Goal: Task Accomplishment & Management: Manage account settings

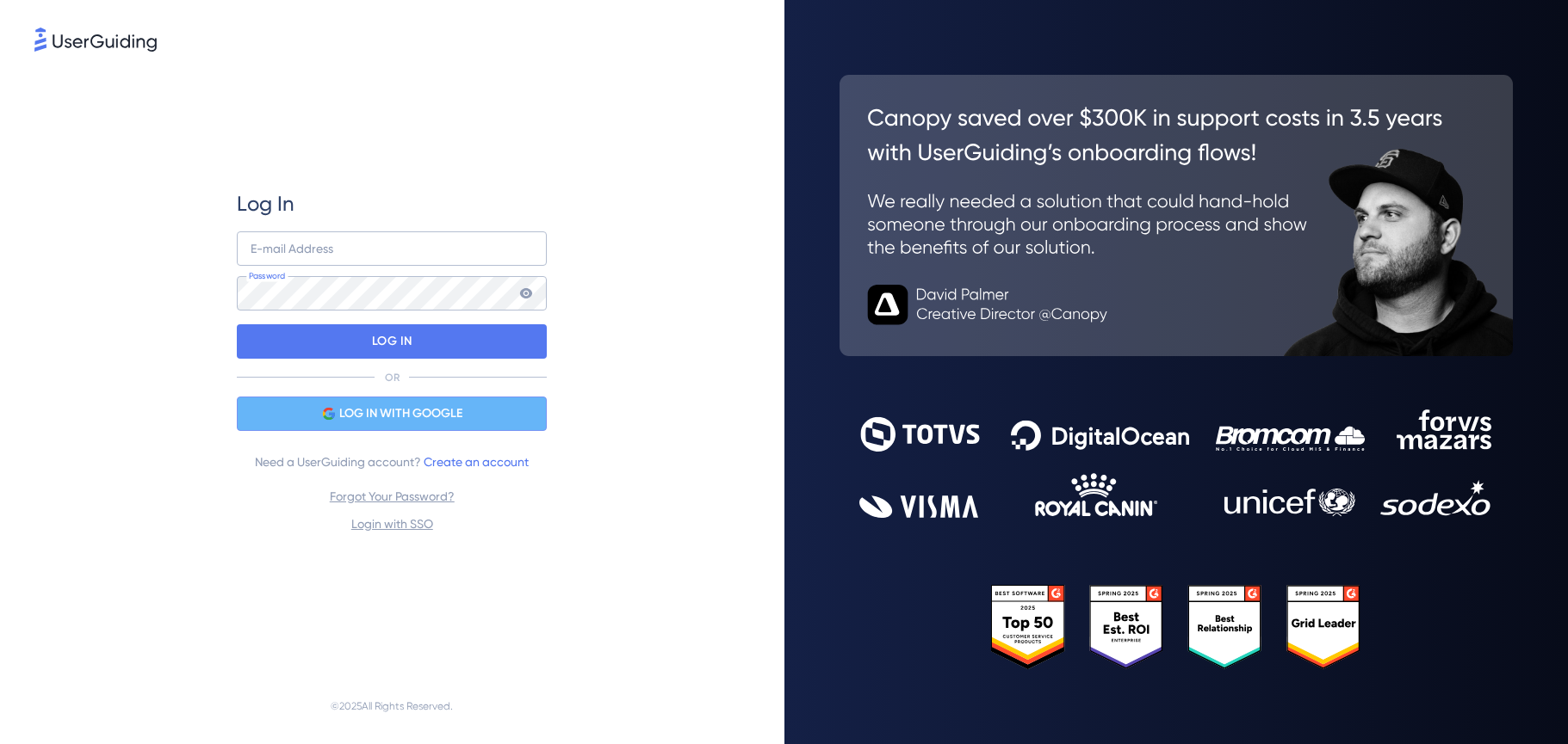
click at [415, 422] on span "LOG IN WITH GOOGLE" at bounding box center [400, 414] width 123 height 20
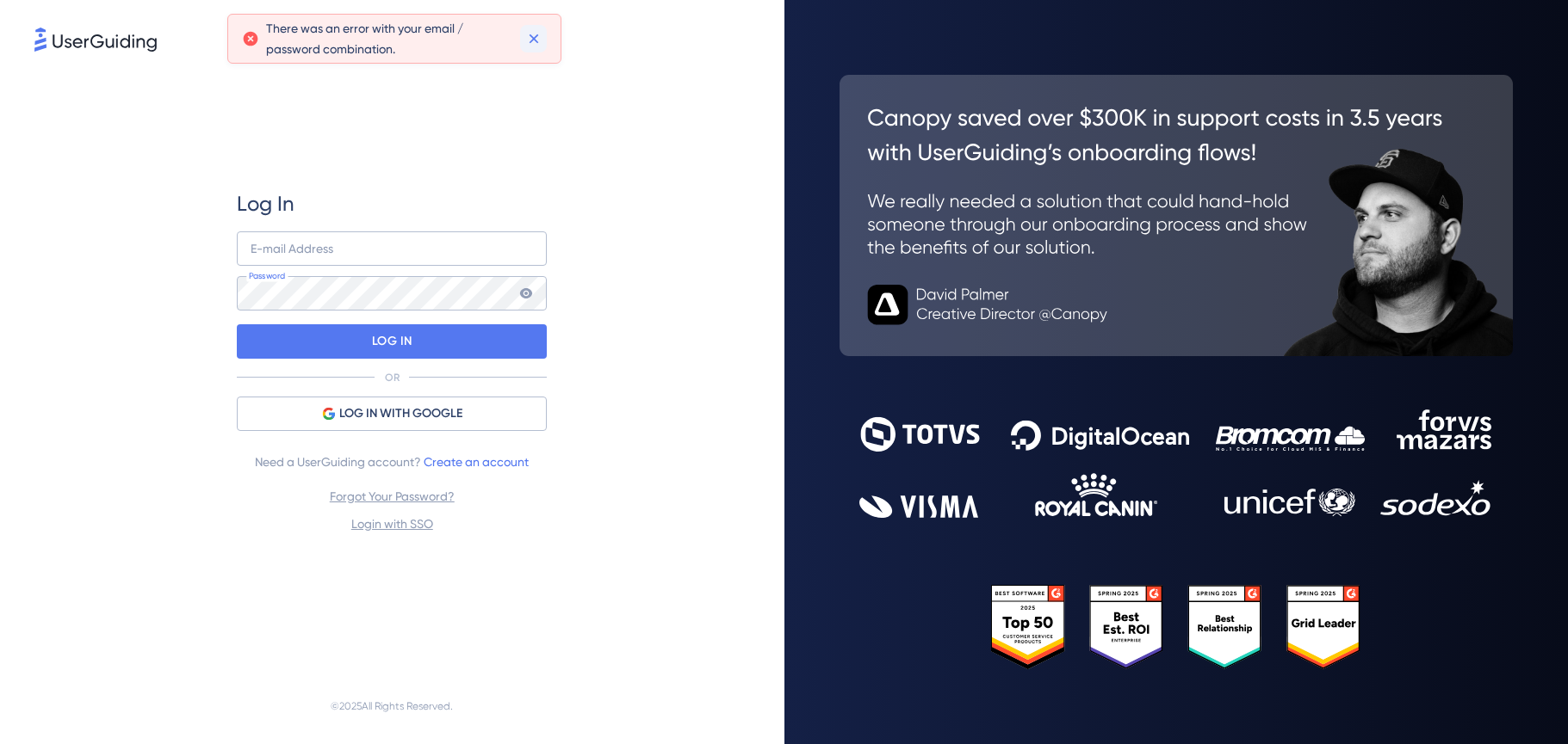
click at [536, 36] on icon at bounding box center [534, 40] width 10 height 10
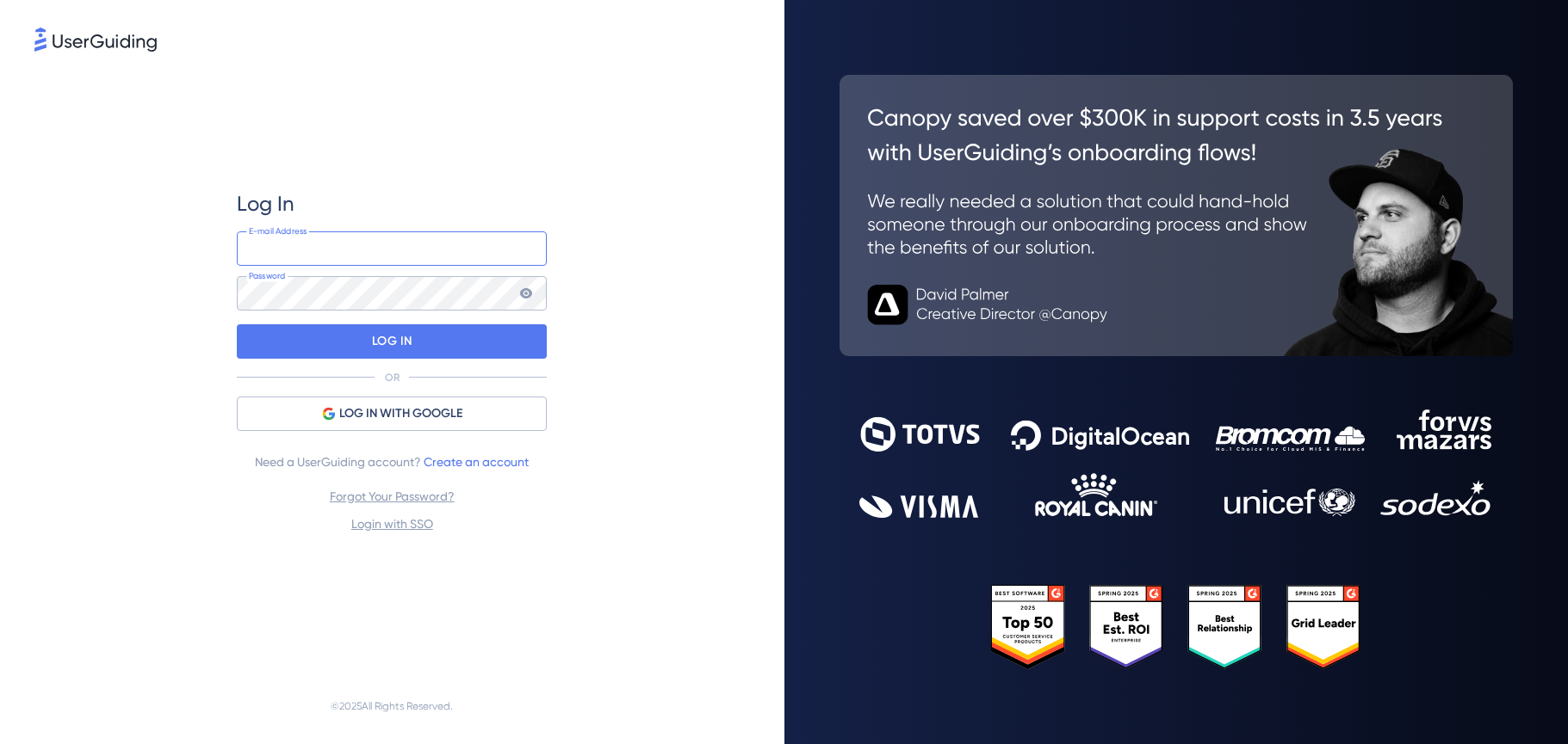
click at [426, 245] on input "email" at bounding box center [392, 249] width 310 height 35
type input "[EMAIL_ADDRESS][DOMAIN_NAME]"
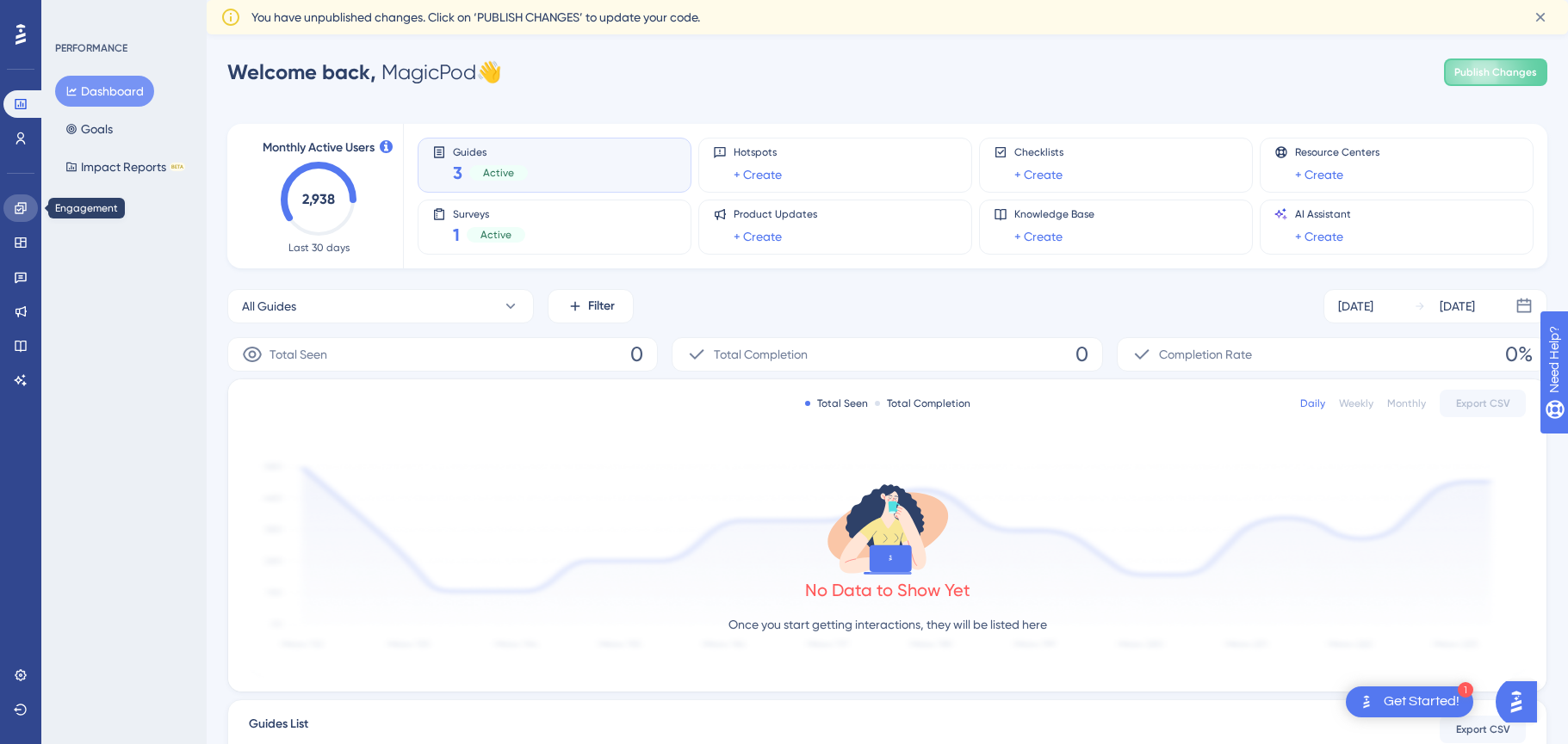
click at [26, 209] on icon at bounding box center [20, 208] width 12 height 12
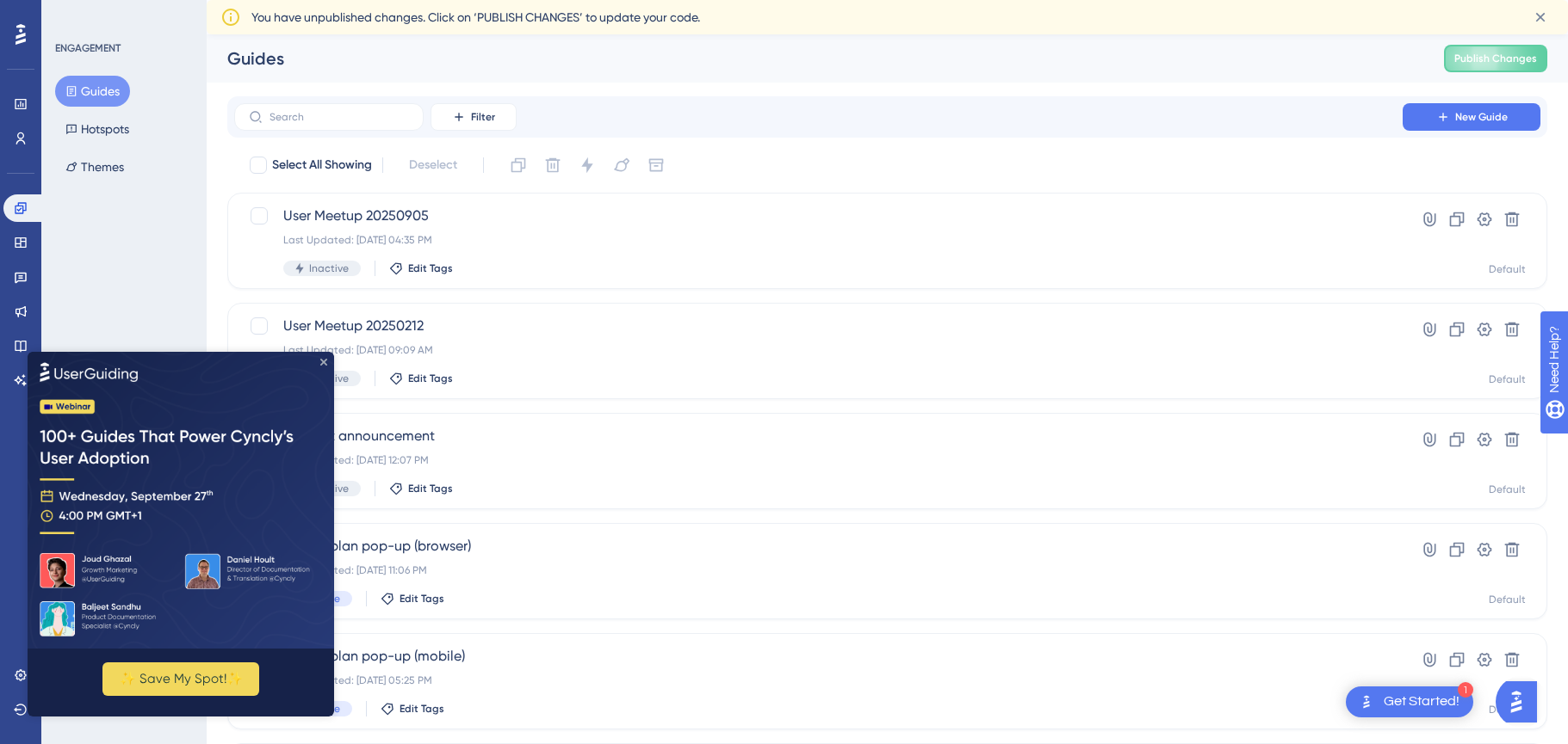
click at [324, 363] on icon "Close Preview" at bounding box center [323, 360] width 7 height 7
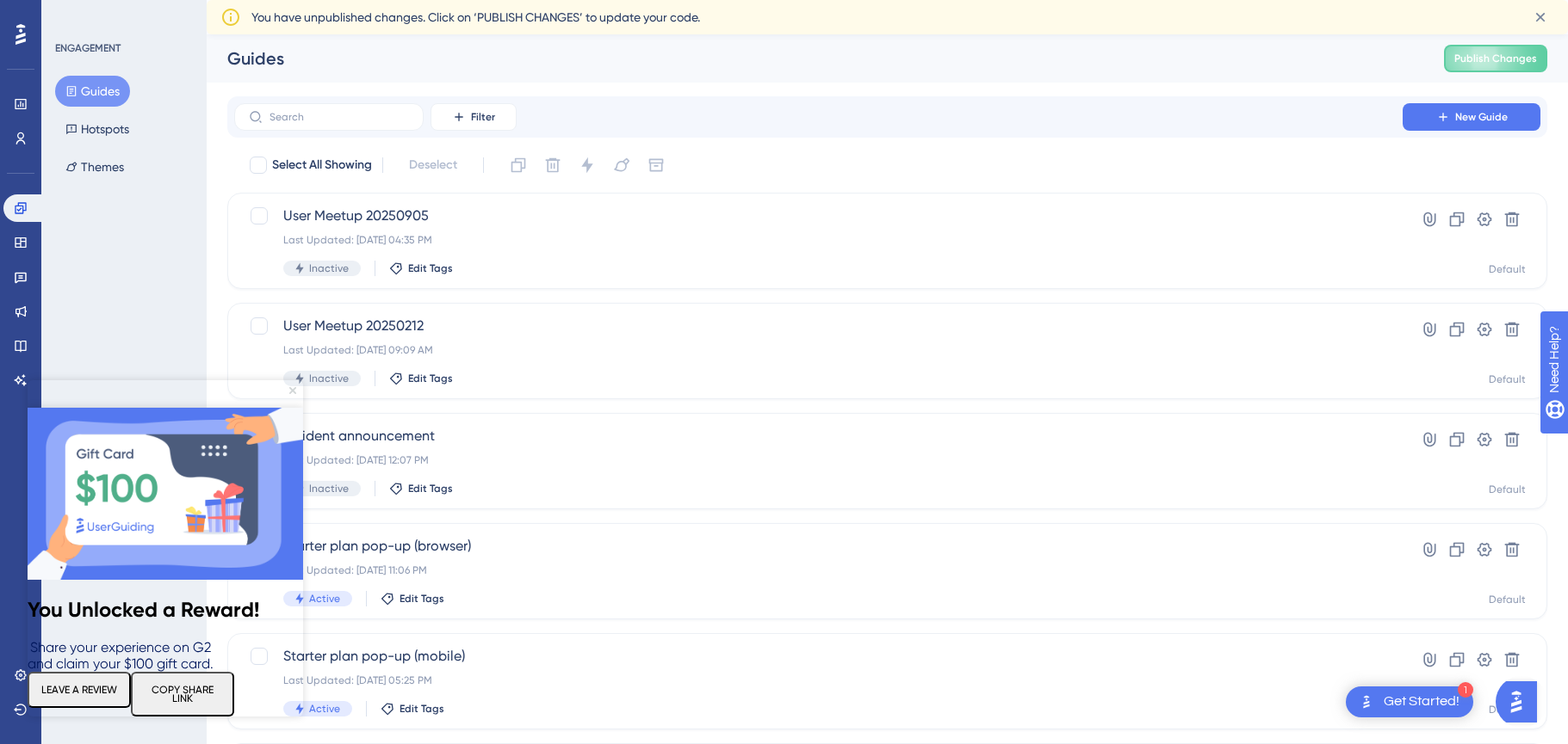
click at [293, 392] on icon "Close Preview" at bounding box center [292, 390] width 7 height 7
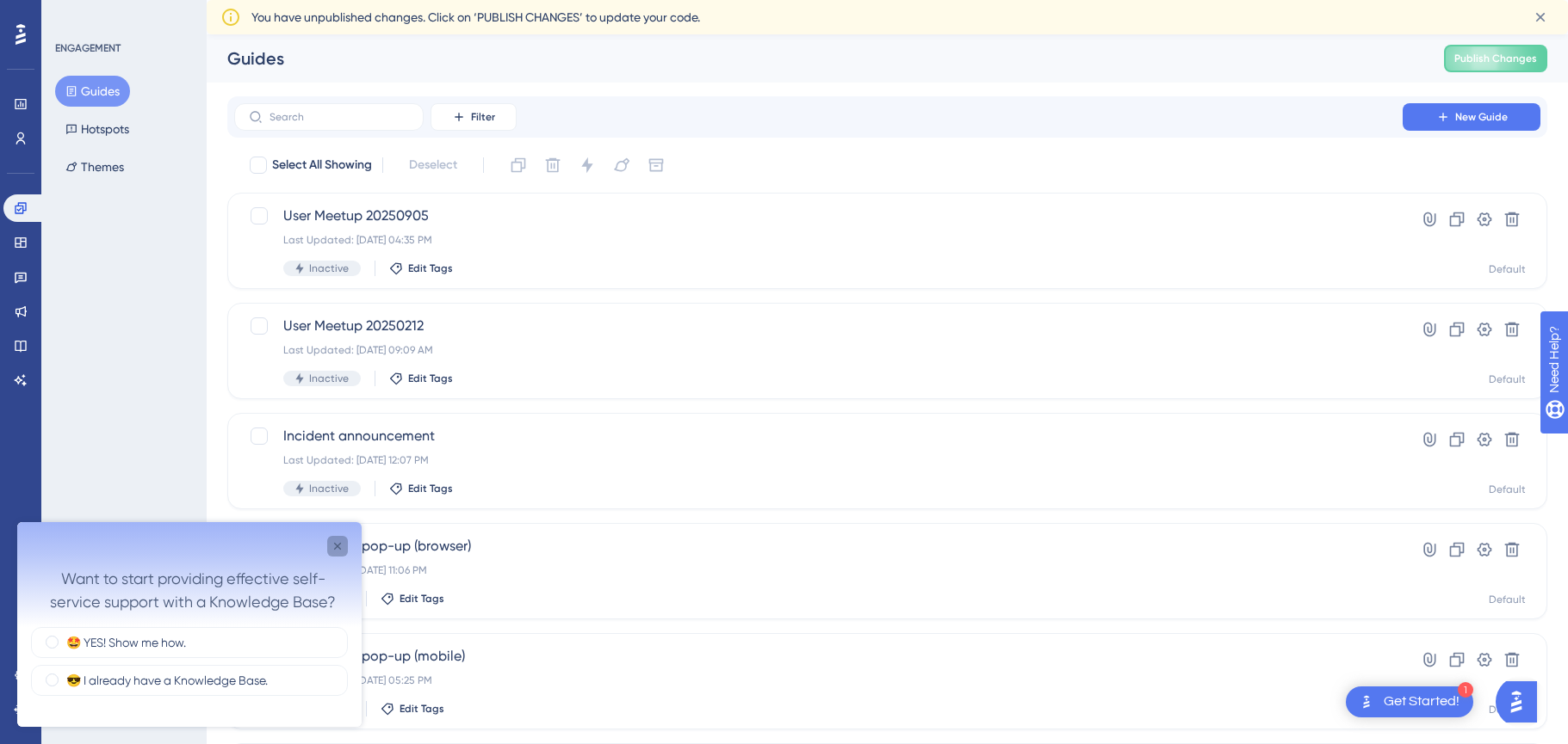
click at [341, 544] on icon "Close survey" at bounding box center [337, 546] width 14 height 14
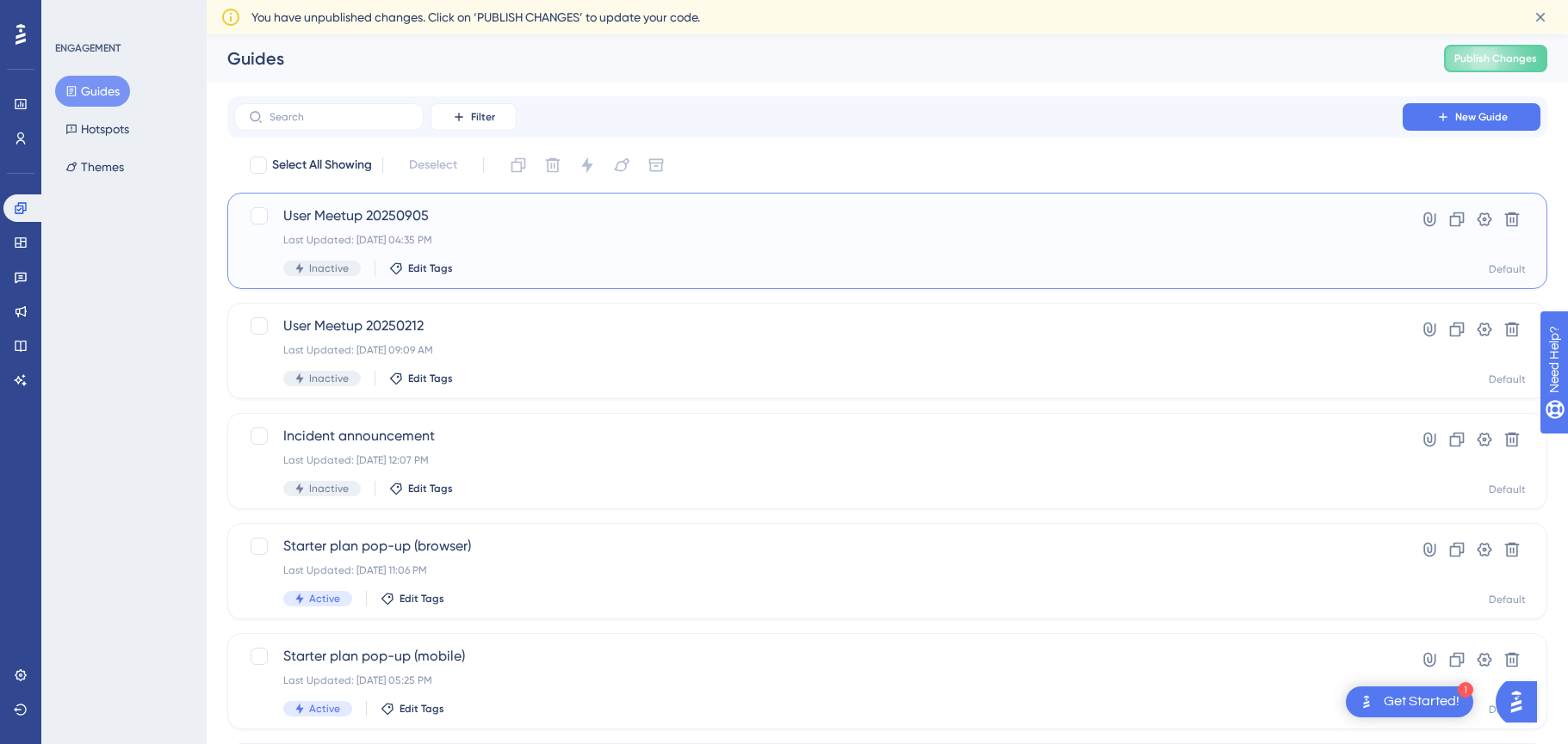
click at [369, 213] on span "User Meetup 20250905" at bounding box center [818, 215] width 1070 height 20
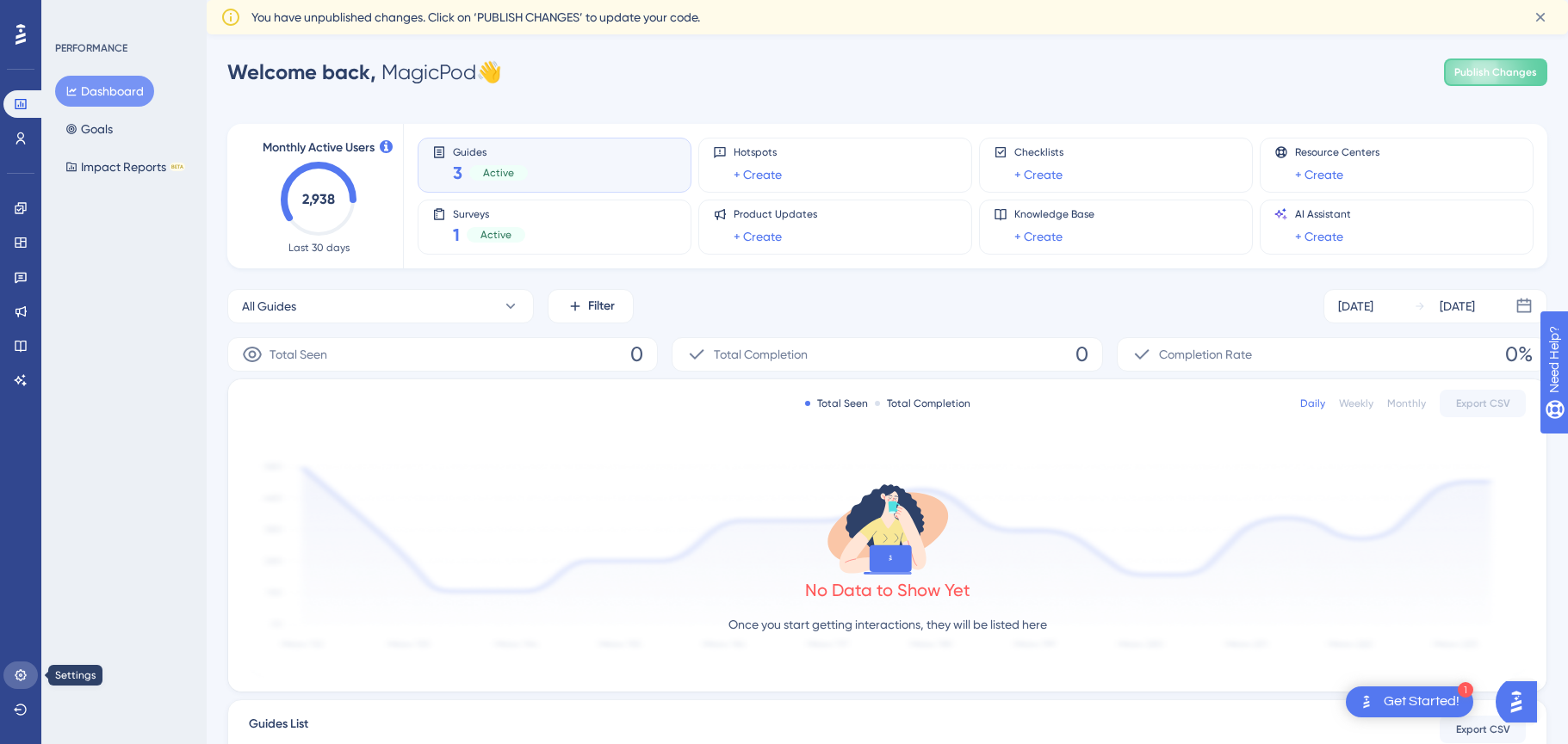
click at [14, 679] on icon at bounding box center [20, 675] width 14 height 14
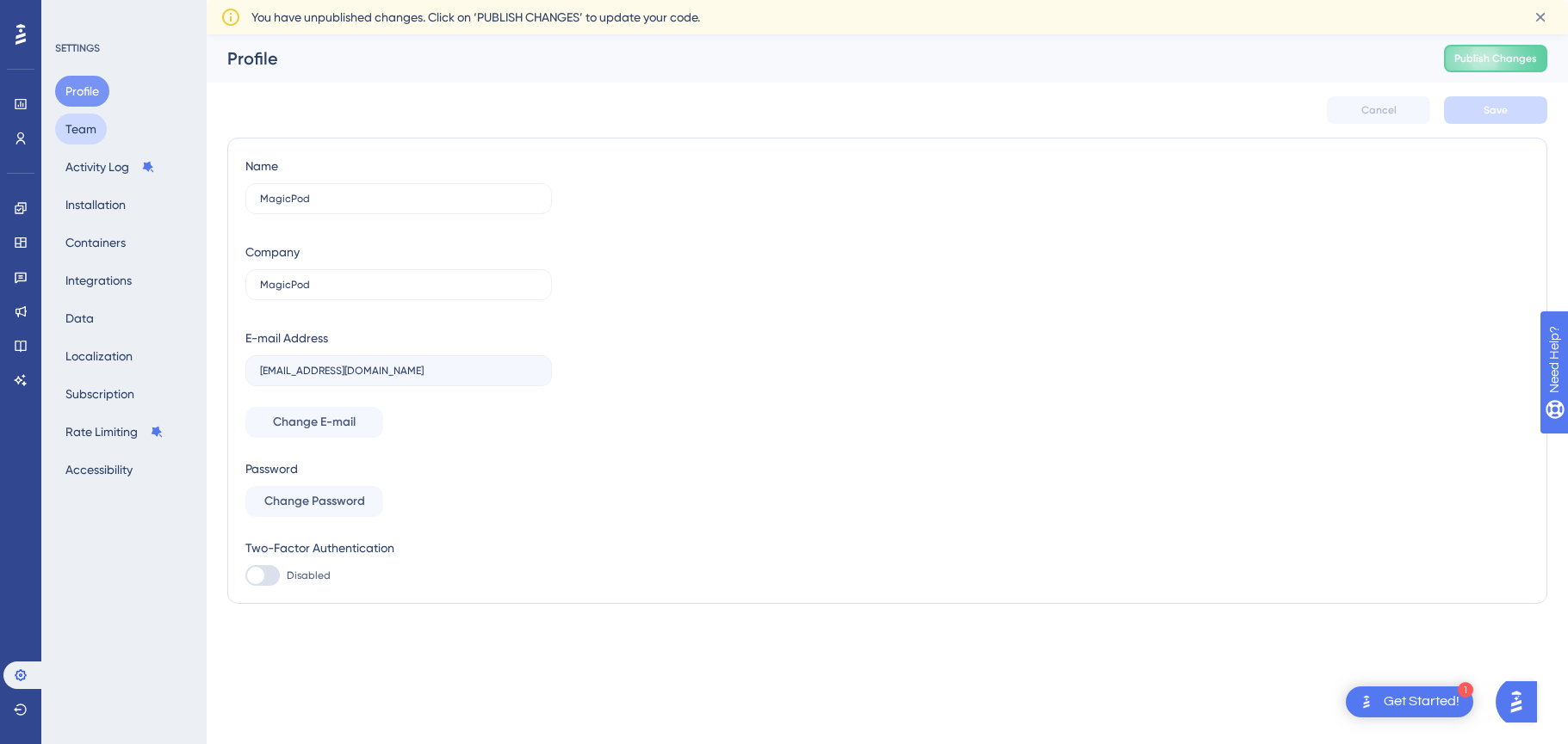
click at [90, 122] on button "Team" at bounding box center [80, 129] width 51 height 31
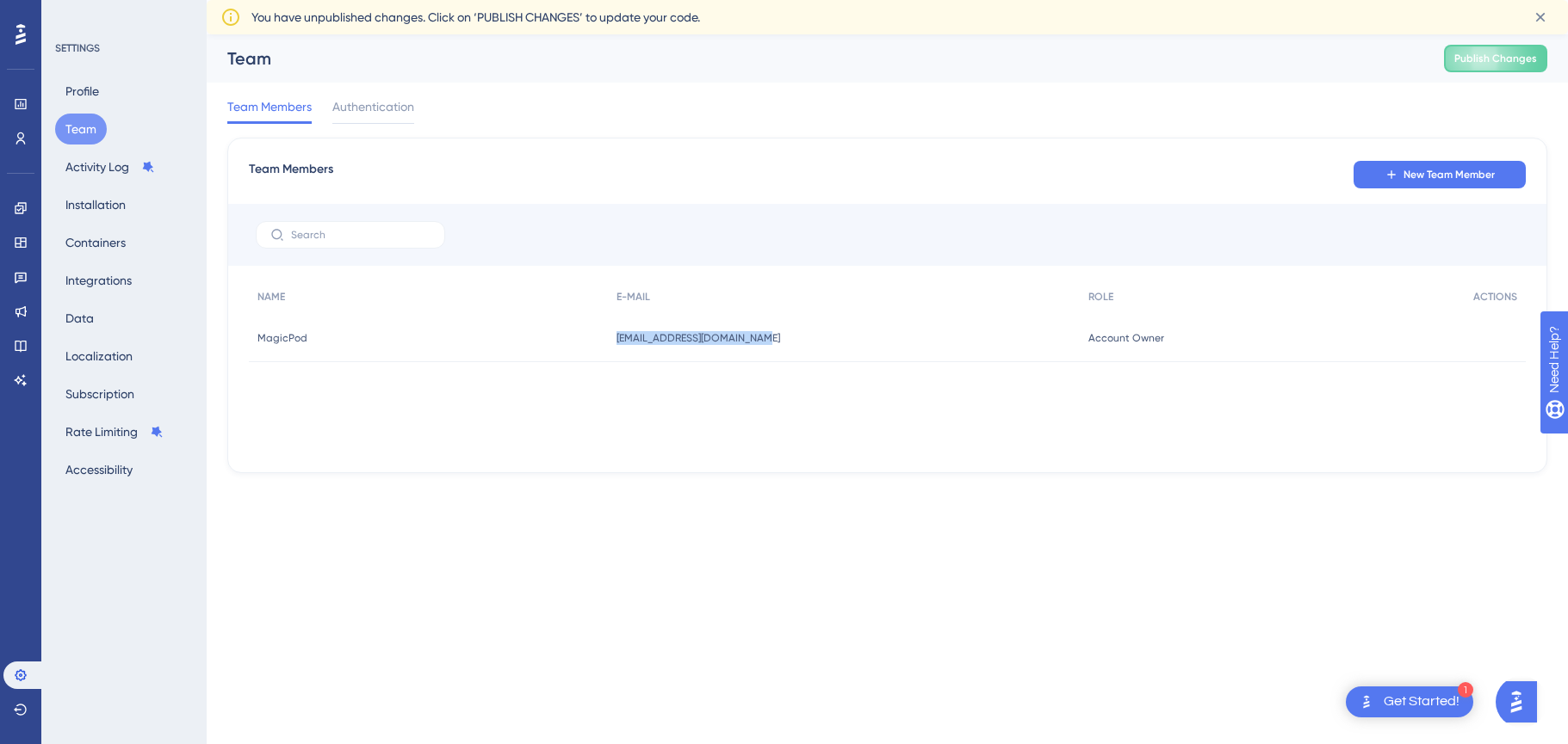
drag, startPoint x: 626, startPoint y: 336, endPoint x: 782, endPoint y: 342, distance: 156.1
click at [782, 342] on div "[EMAIL_ADDRESS][DOMAIN_NAME] [EMAIL_ADDRESS][DOMAIN_NAME]" at bounding box center [844, 338] width 473 height 48
click at [371, 106] on span "Authentication" at bounding box center [373, 106] width 82 height 20
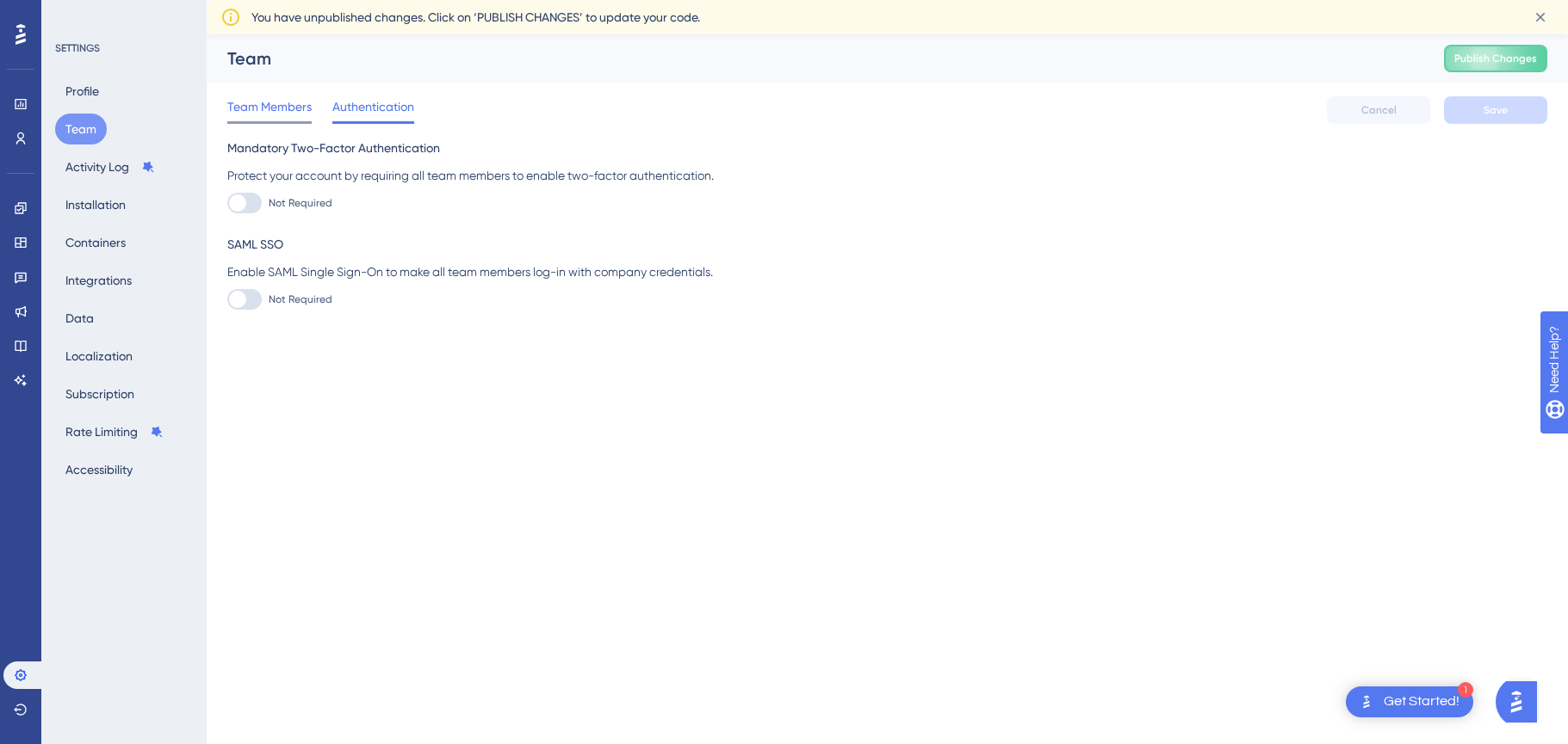
click at [263, 109] on span "Team Members" at bounding box center [269, 106] width 84 height 20
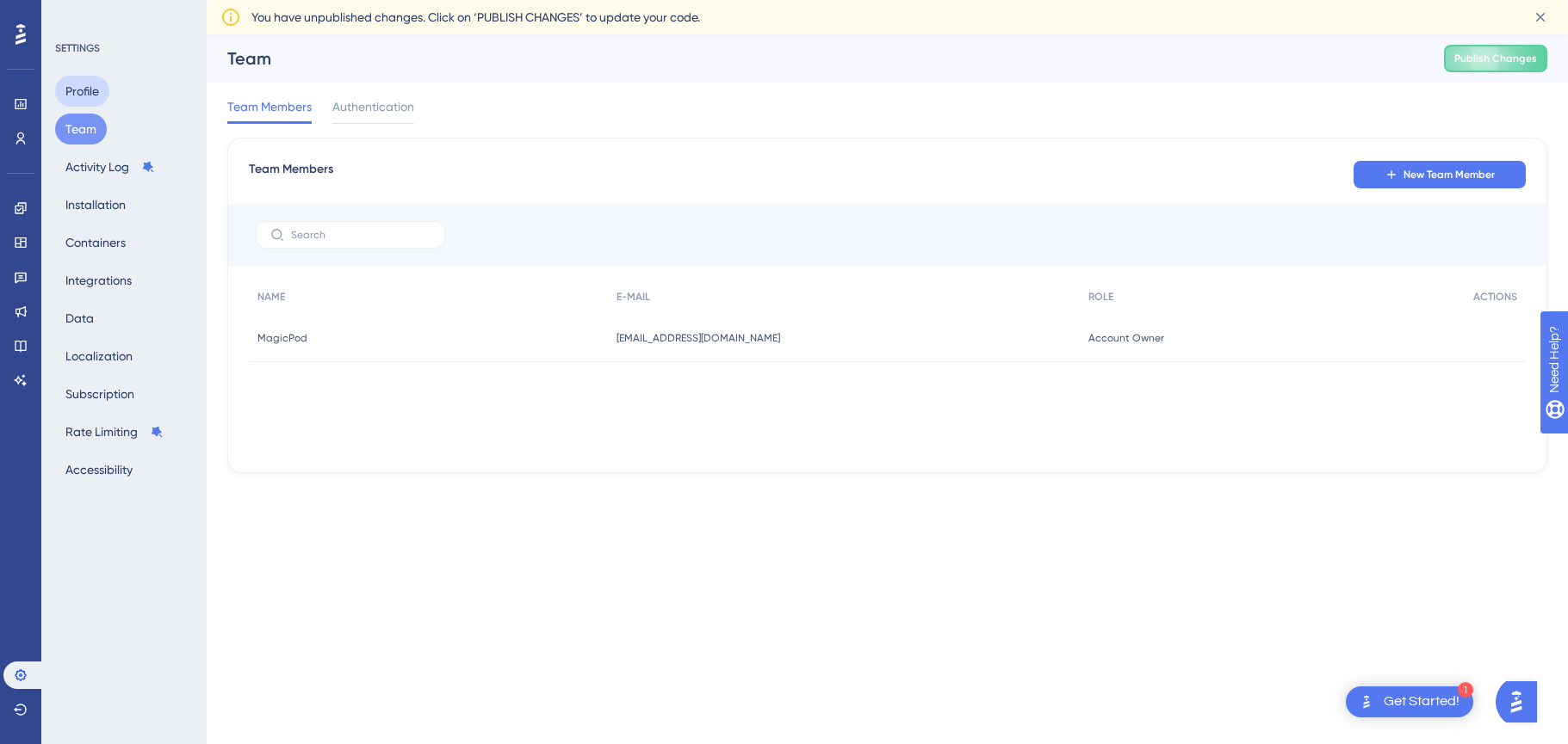
click at [90, 92] on button "Profile" at bounding box center [82, 91] width 54 height 31
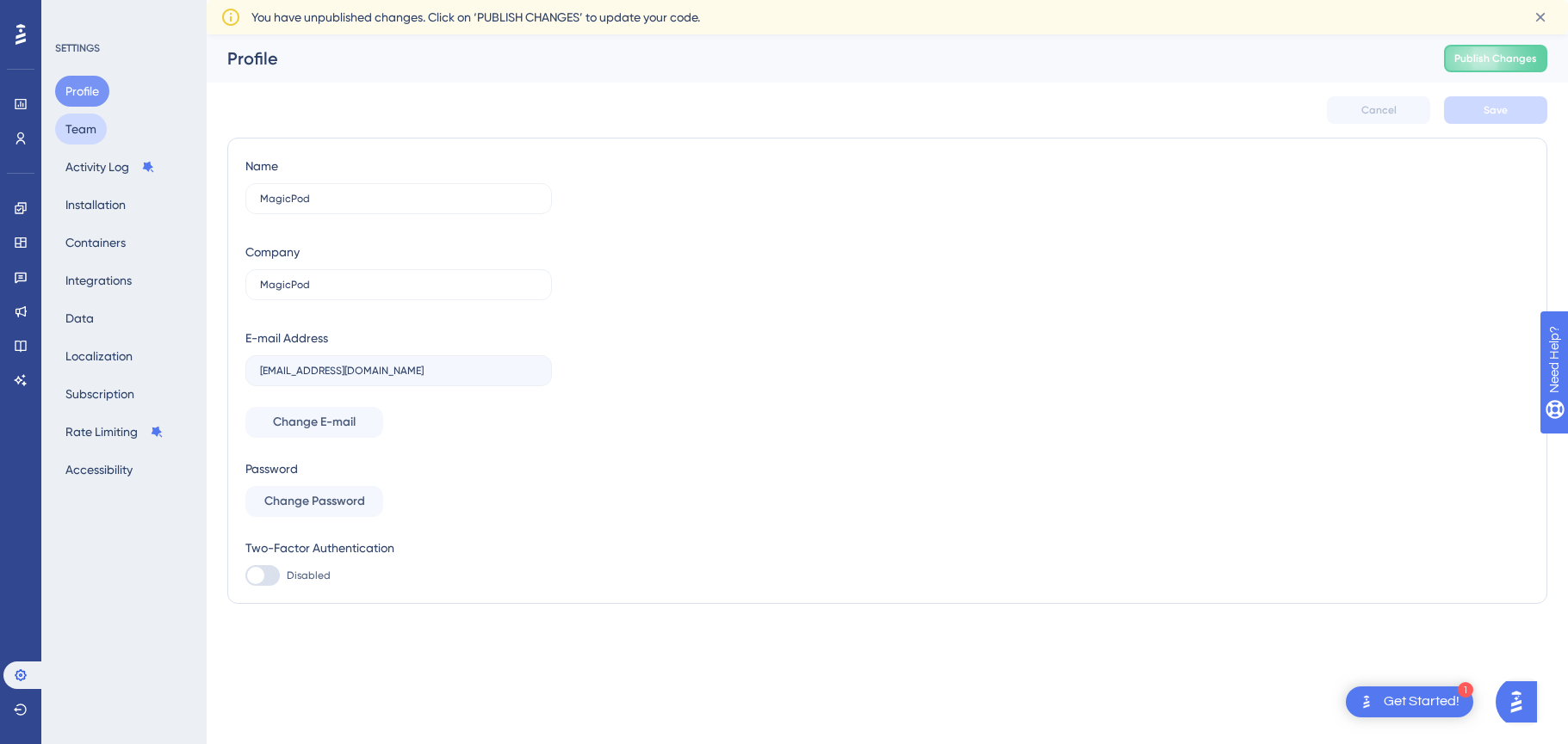
click at [87, 128] on button "Team" at bounding box center [80, 129] width 51 height 31
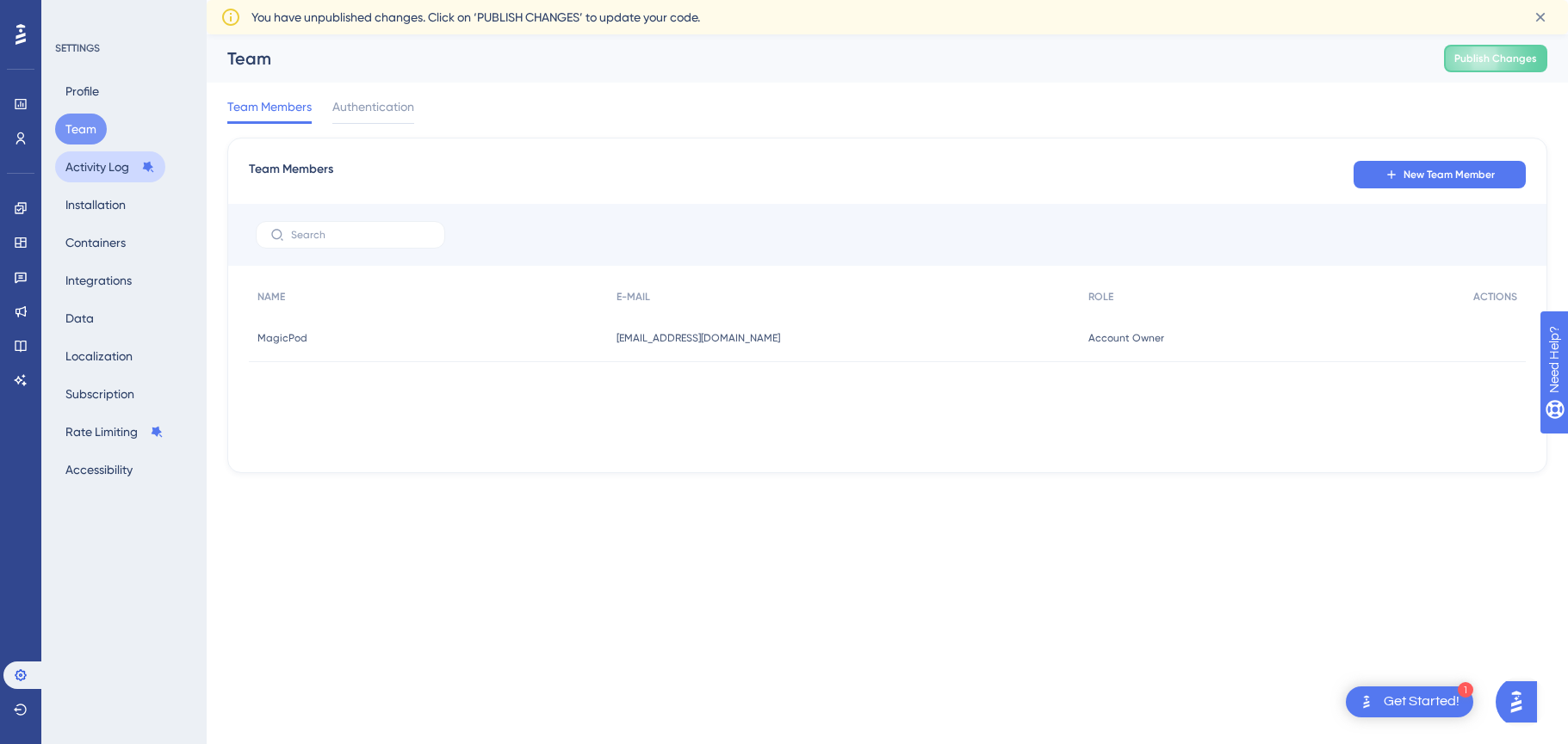
click at [98, 158] on button "Activity Log" at bounding box center [110, 167] width 110 height 31
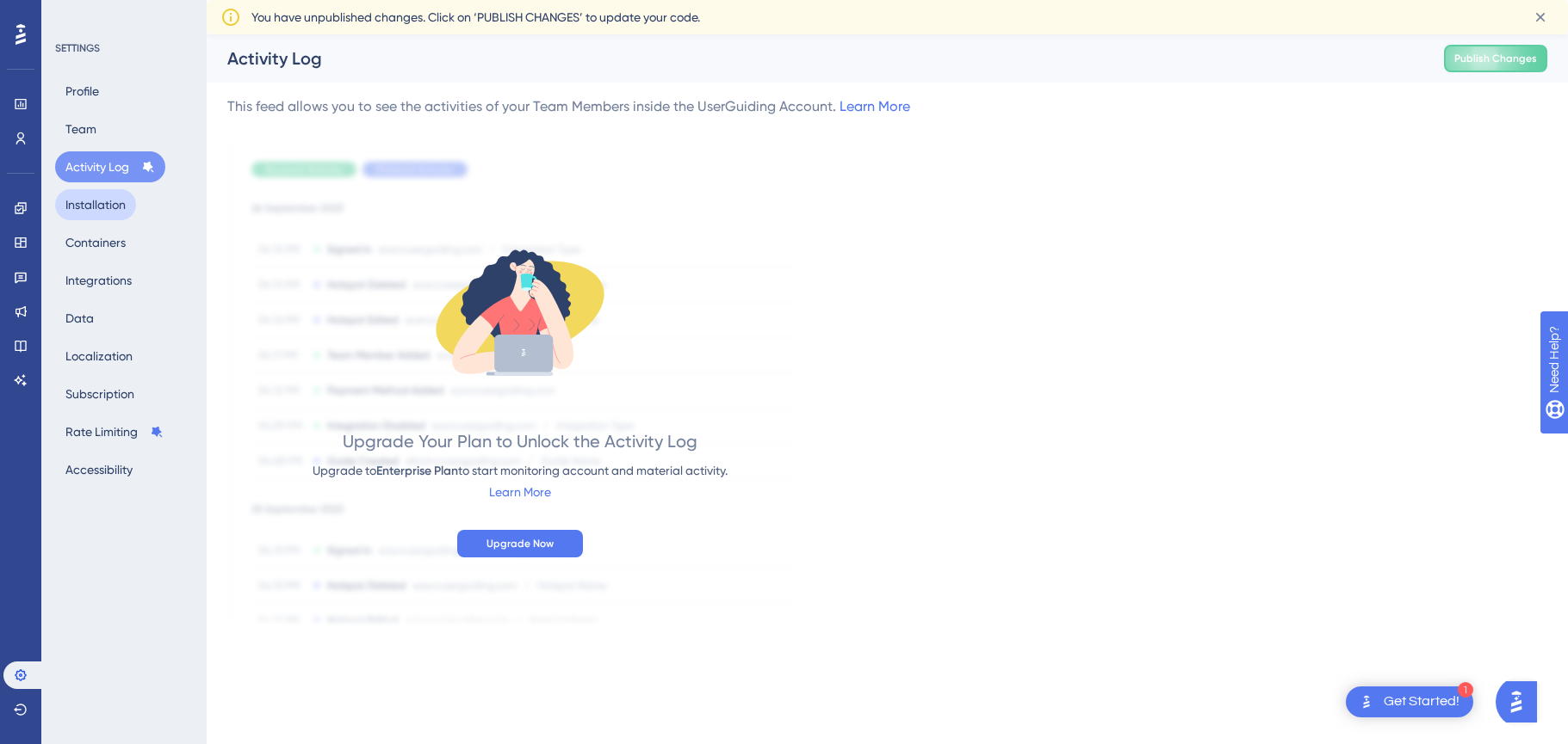
click at [99, 191] on button "Installation" at bounding box center [96, 205] width 81 height 31
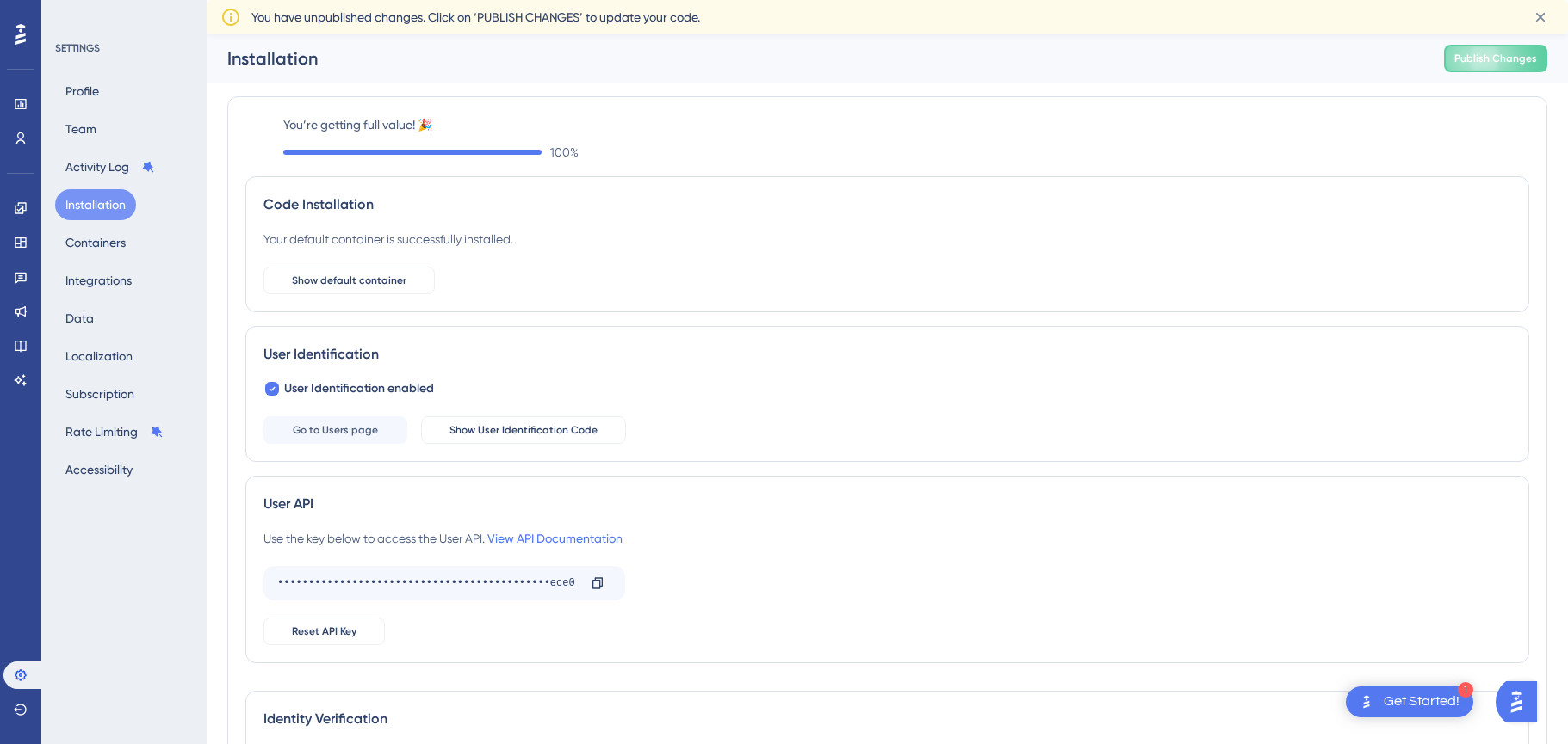
click at [99, 207] on button "Installation" at bounding box center [96, 205] width 81 height 31
click at [111, 243] on button "Containers" at bounding box center [96, 243] width 81 height 31
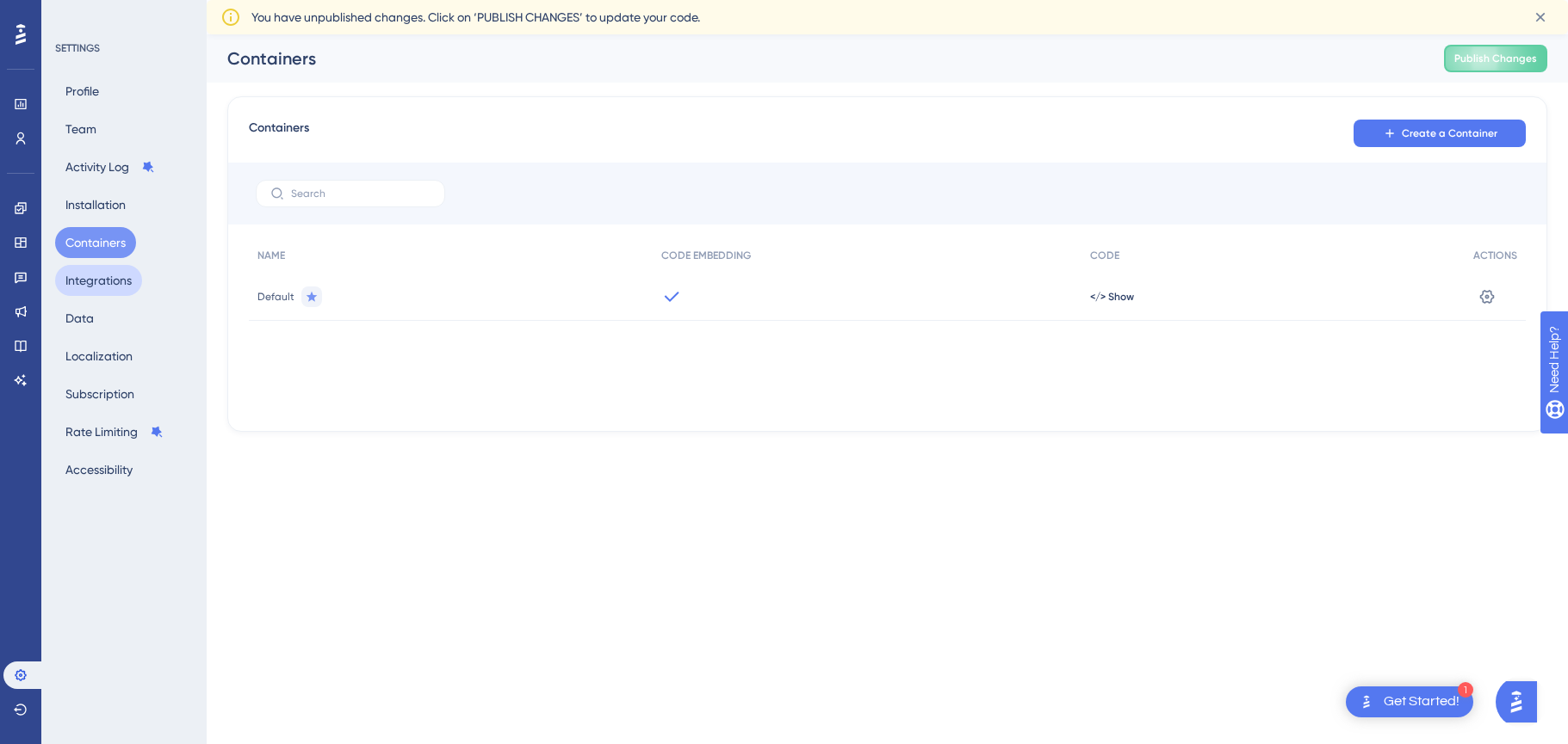
click at [102, 275] on button "Integrations" at bounding box center [99, 280] width 87 height 31
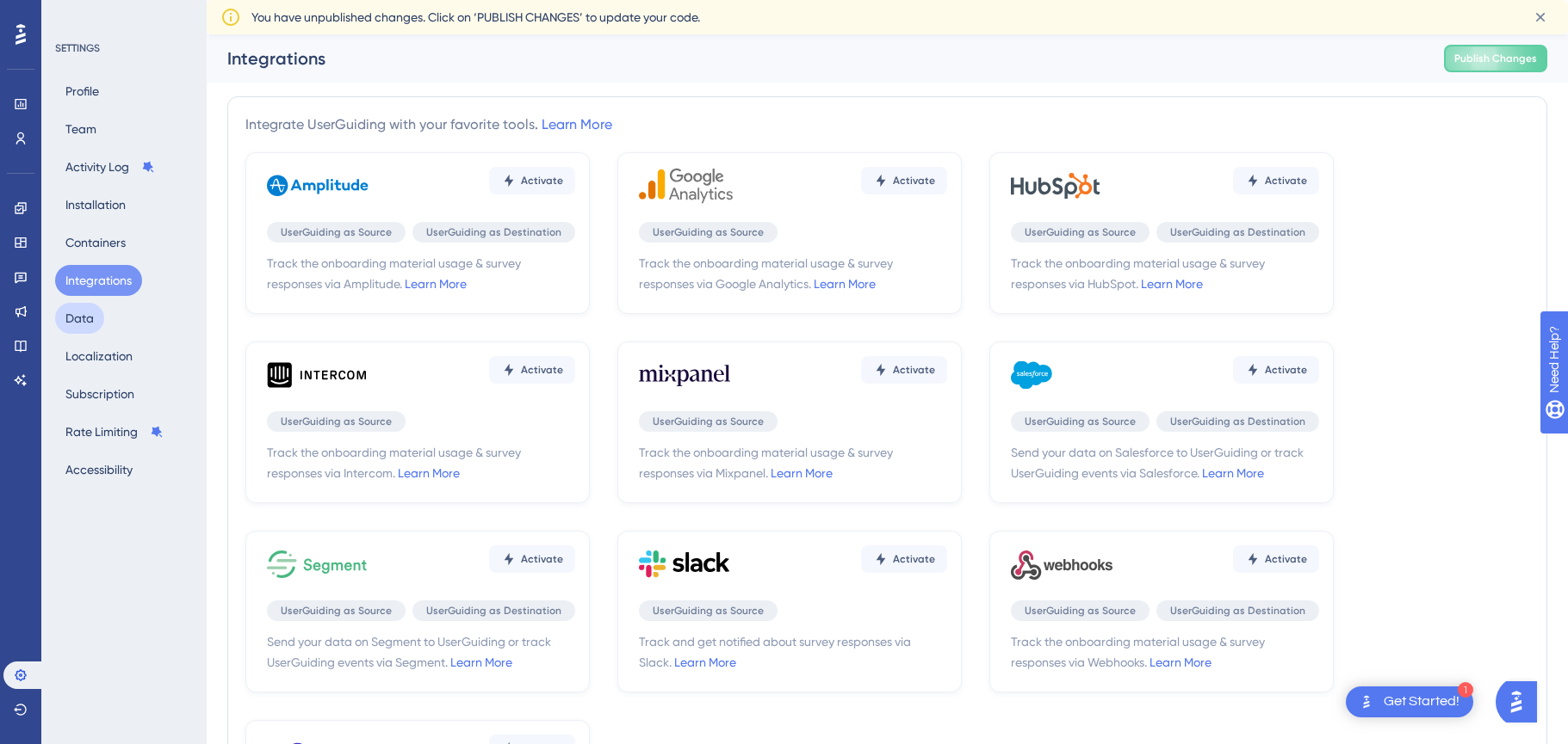
click at [91, 310] on button "Data" at bounding box center [79, 318] width 49 height 31
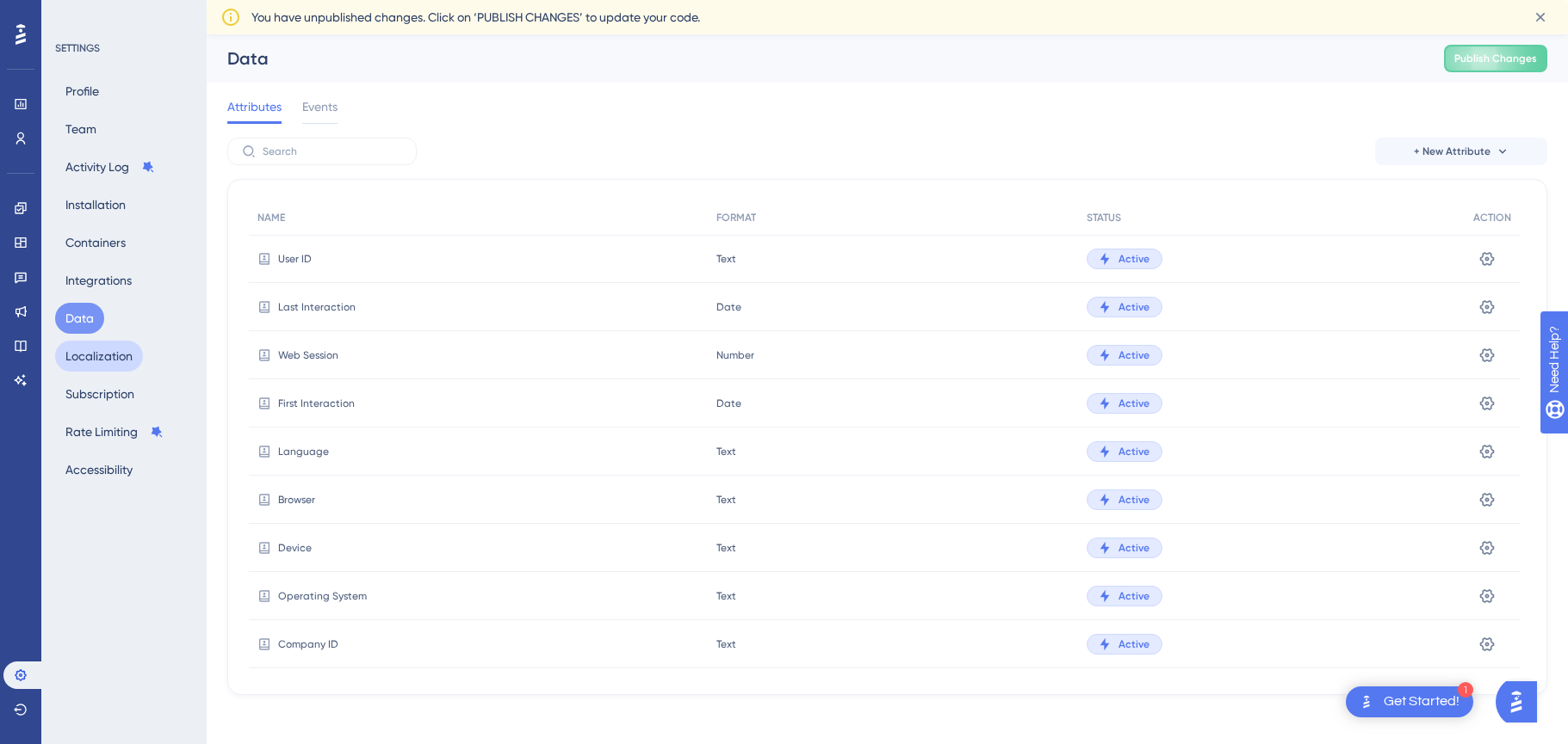
click at [72, 353] on button "Localization" at bounding box center [99, 357] width 88 height 31
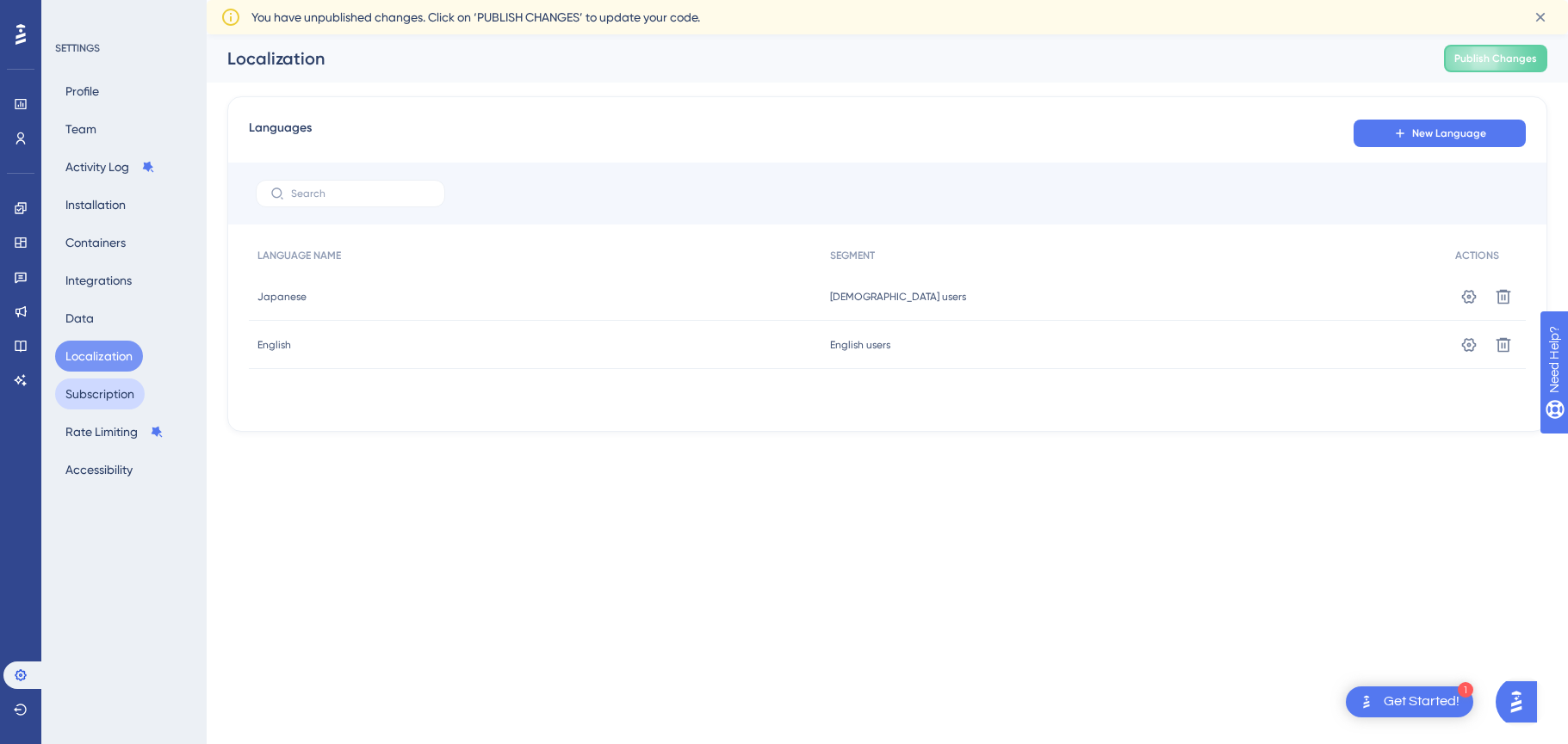
click at [91, 403] on button "Subscription" at bounding box center [100, 394] width 90 height 31
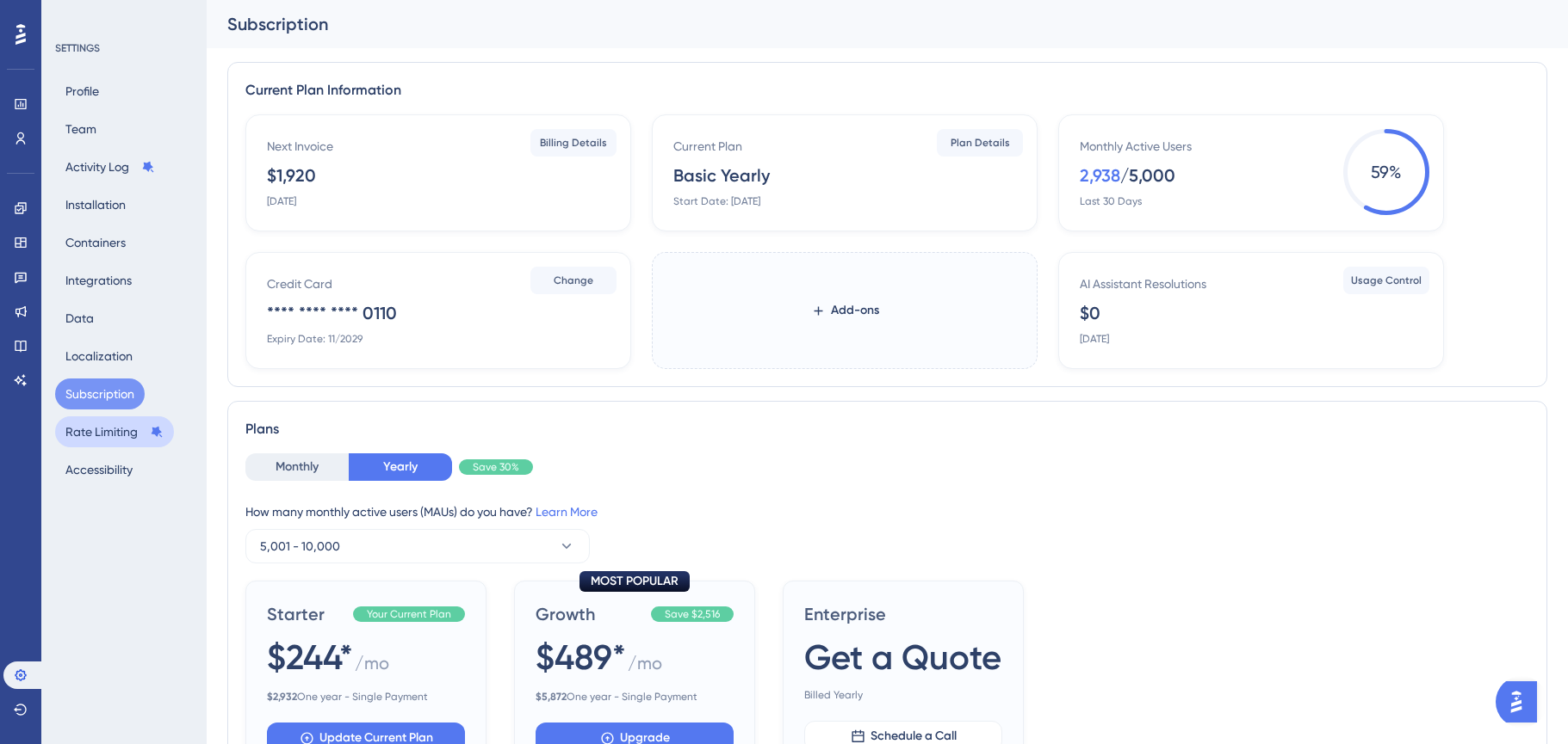
click at [122, 432] on button "Rate Limiting" at bounding box center [114, 432] width 119 height 31
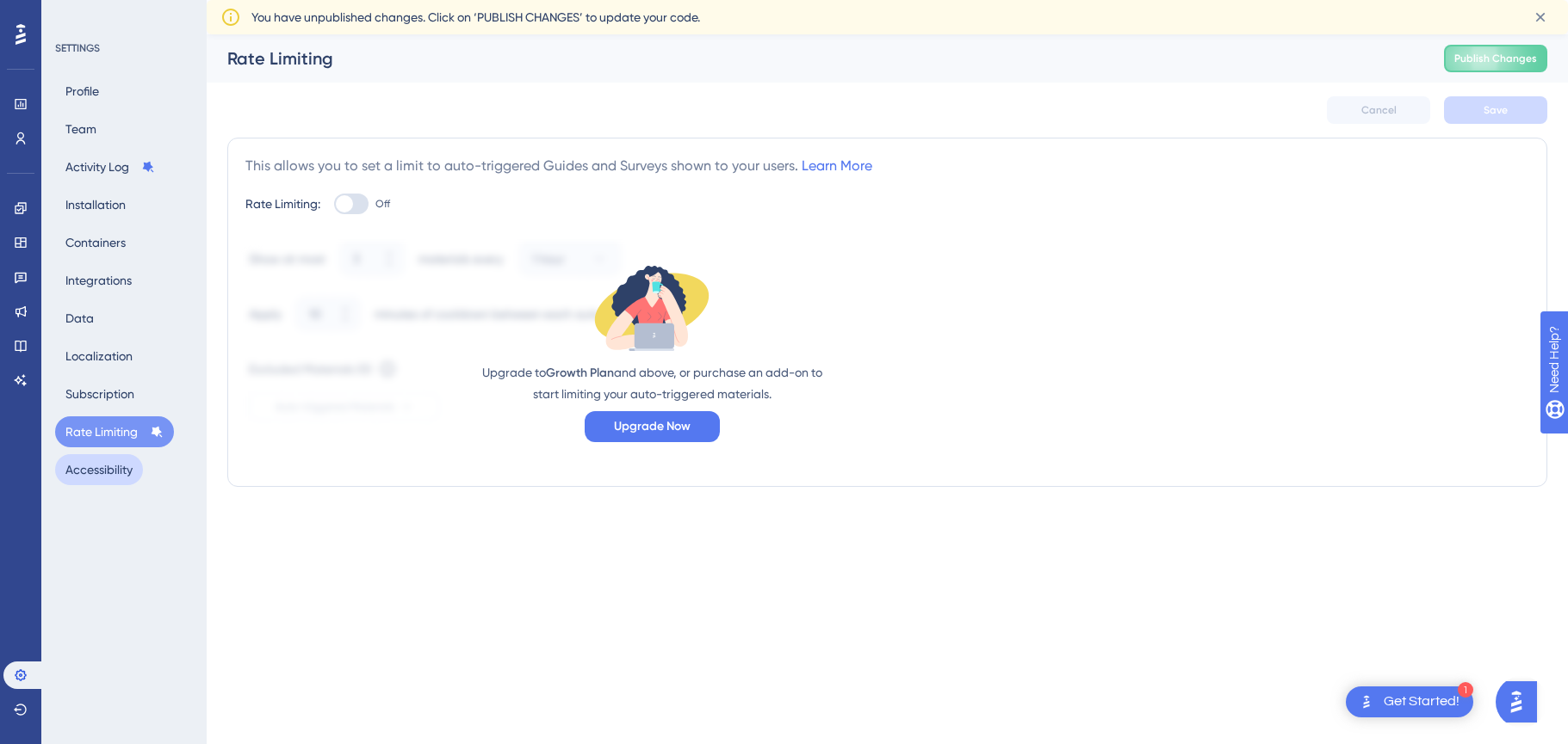
click at [127, 468] on button "Accessibility" at bounding box center [99, 470] width 88 height 31
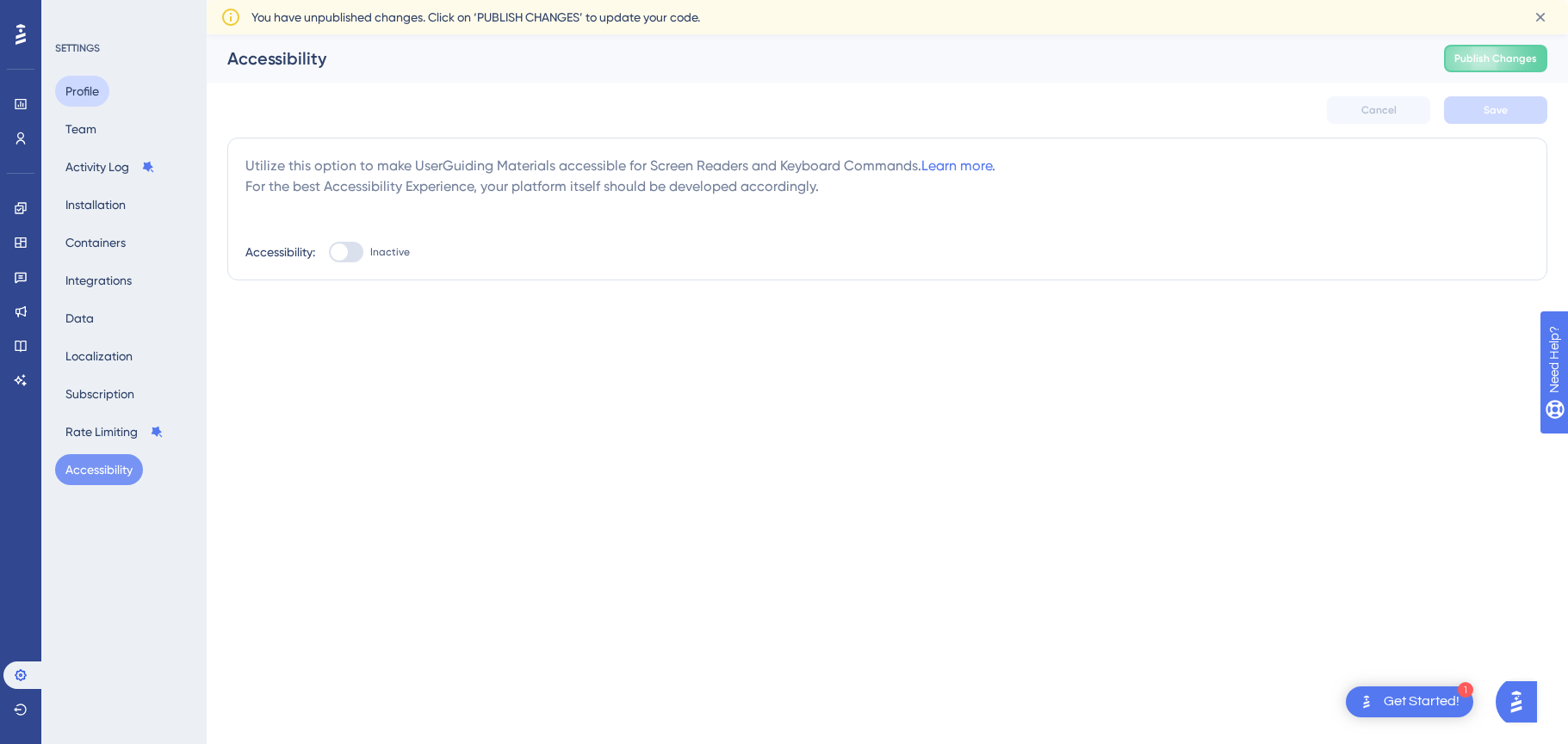
click at [81, 94] on button "Profile" at bounding box center [82, 91] width 54 height 31
